Goal: Navigation & Orientation: Find specific page/section

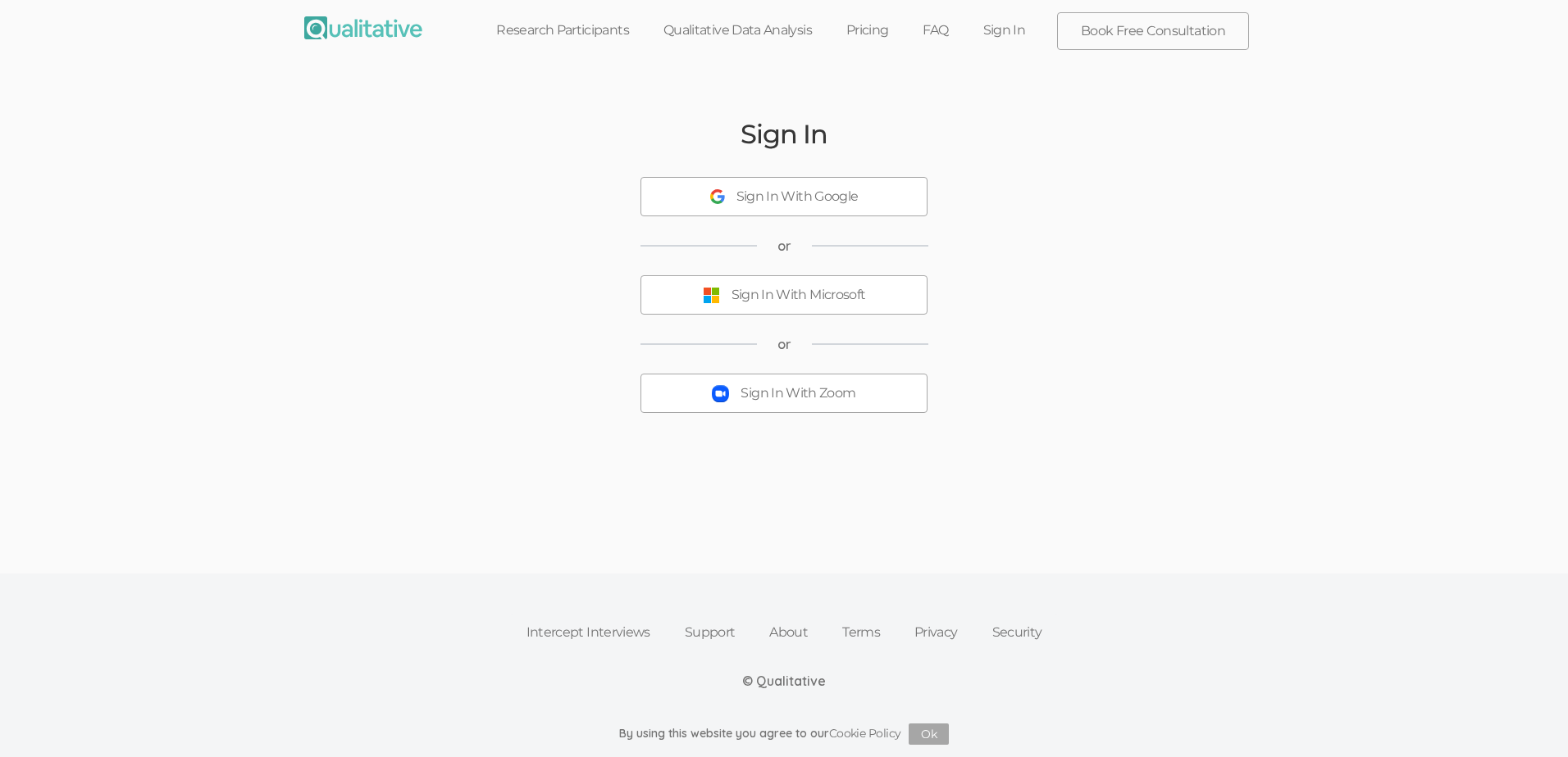
click at [796, 406] on button "Sign In With Zoom" at bounding box center [784, 394] width 287 height 40
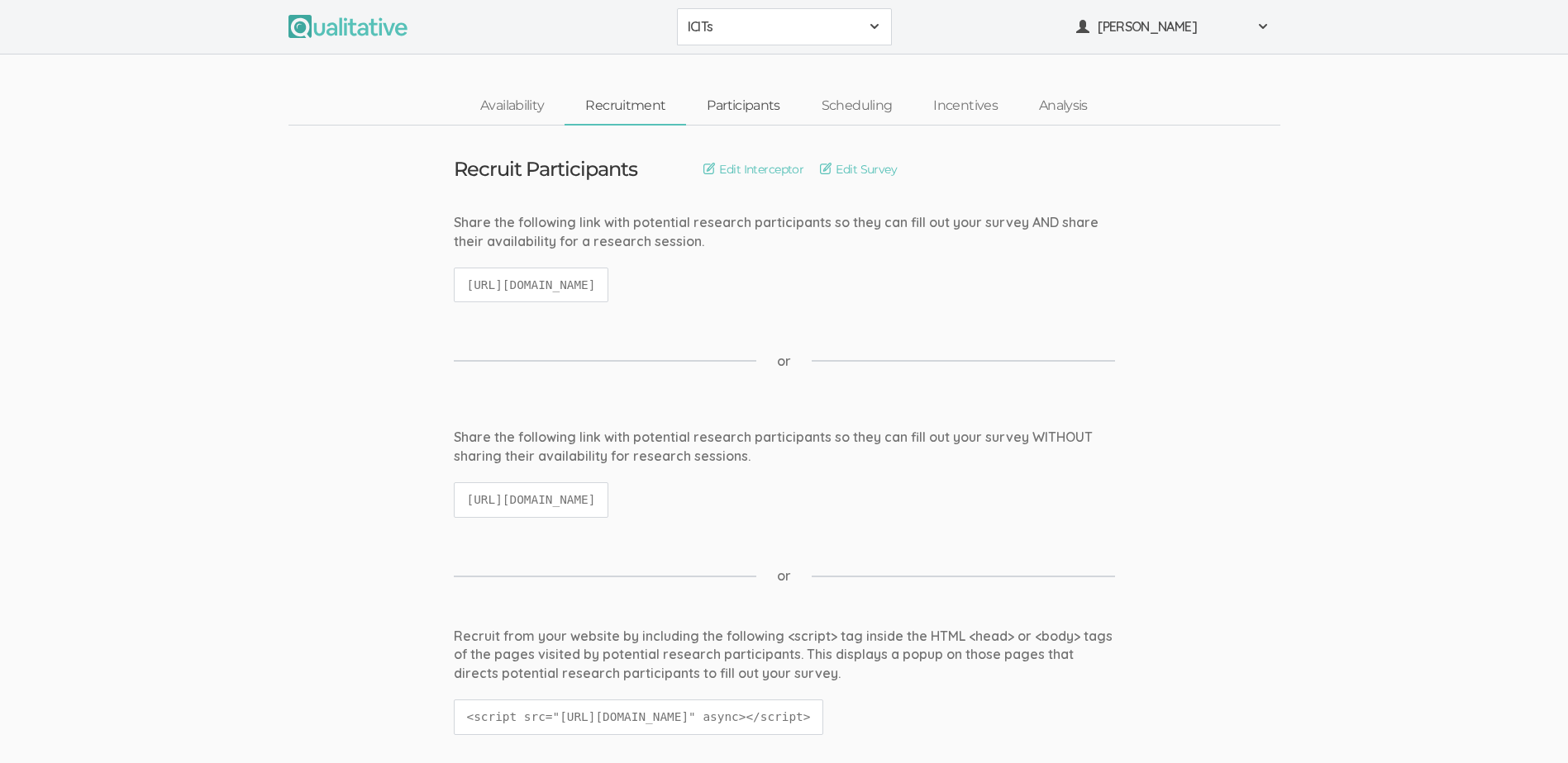
click at [753, 102] on link "Participants" at bounding box center [743, 106] width 114 height 35
